Goal: Check status: Check status

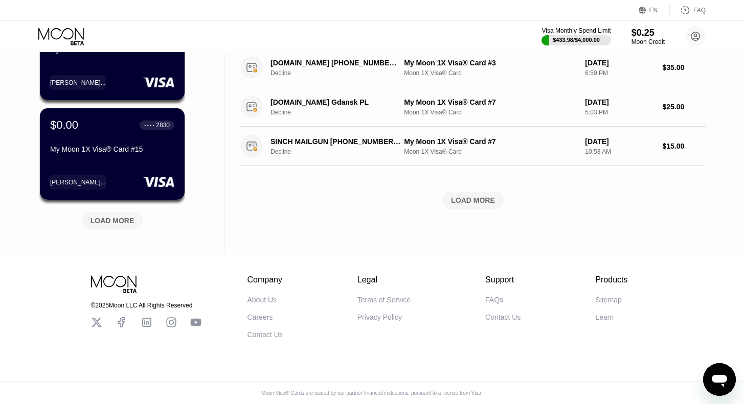
scroll to position [428, 0]
click at [124, 216] on div "LOAD MORE" at bounding box center [112, 220] width 44 height 9
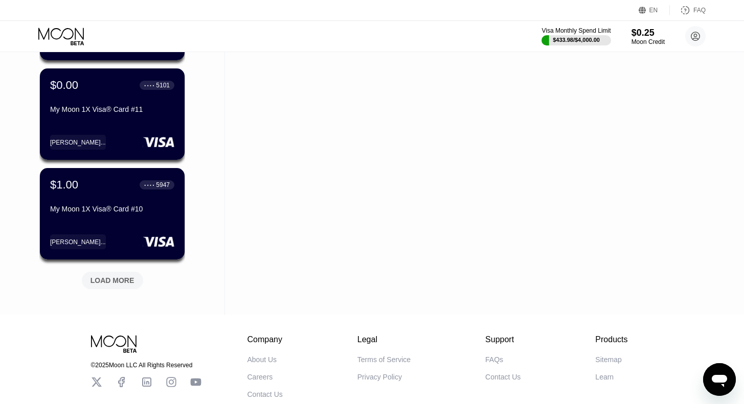
scroll to position [859, 0]
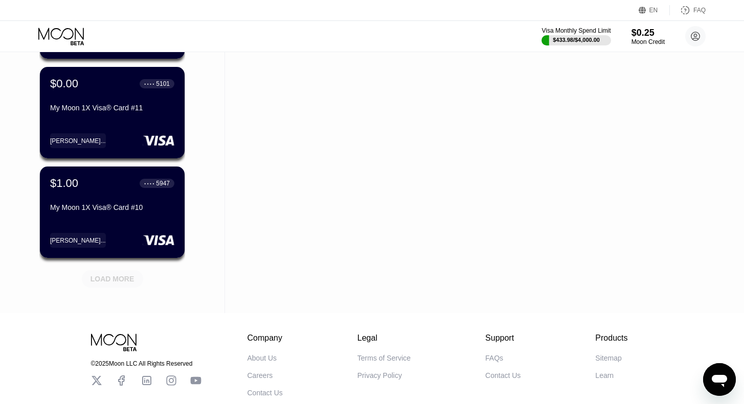
click at [115, 281] on div "LOAD MORE" at bounding box center [112, 278] width 44 height 9
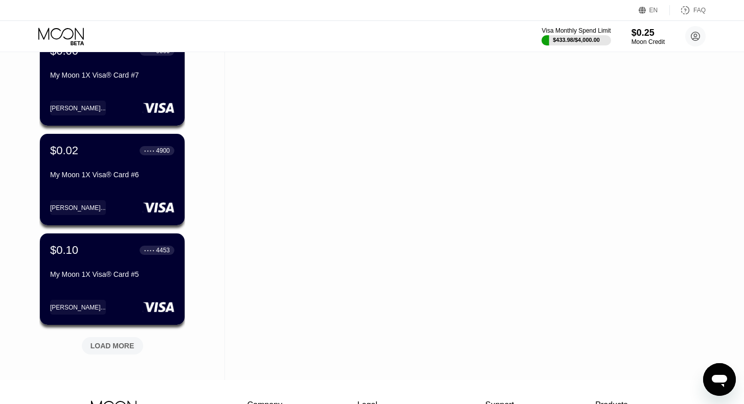
scroll to position [1292, 0]
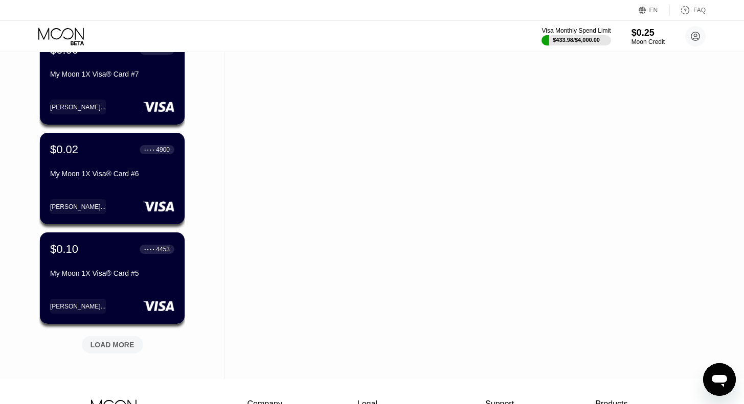
click at [111, 347] on div "LOAD MORE" at bounding box center [112, 344] width 44 height 9
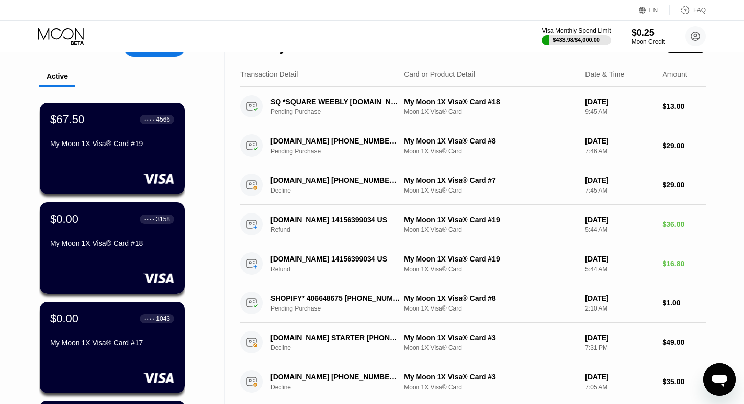
scroll to position [0, 0]
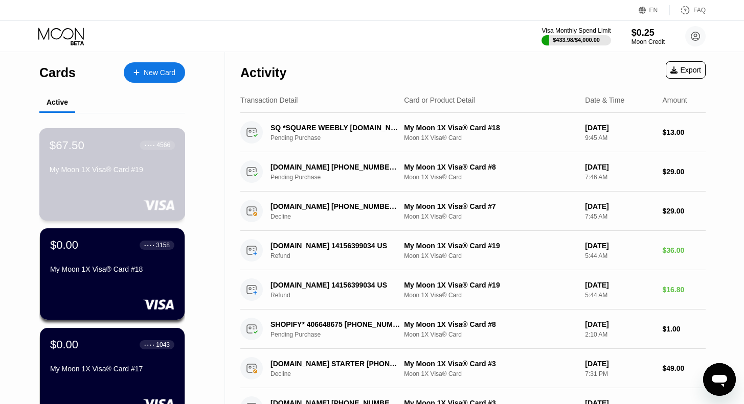
click at [100, 186] on div "$67.50 ● ● ● ● 4566 My Moon 1X Visa® Card #19" at bounding box center [112, 174] width 146 height 93
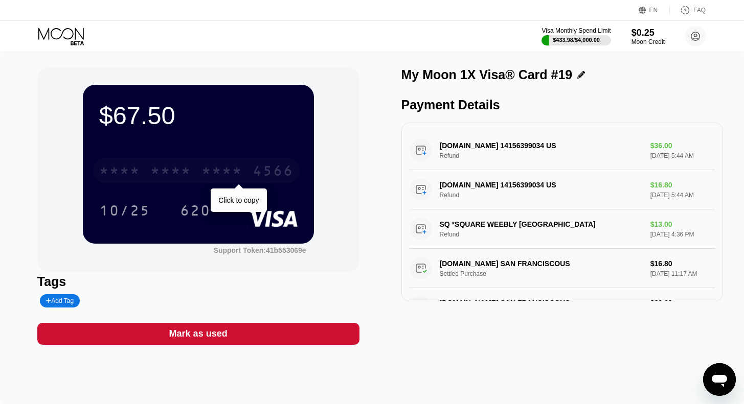
click at [229, 173] on div "* * * *" at bounding box center [221, 172] width 41 height 16
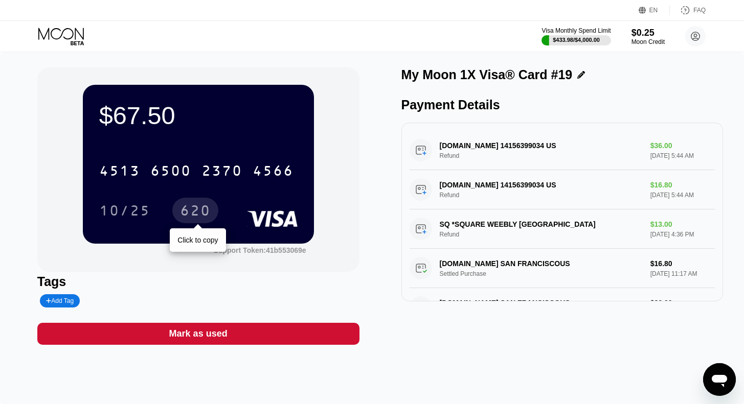
click at [193, 212] on div "620" at bounding box center [195, 212] width 31 height 16
